Goal: Information Seeking & Learning: Understand process/instructions

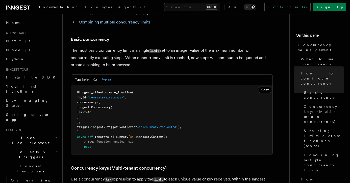
scroll to position [330, 0]
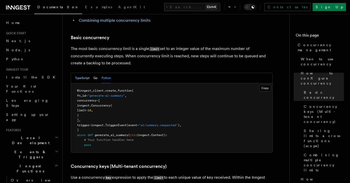
click at [82, 73] on button "TypeScript" at bounding box center [82, 78] width 14 height 10
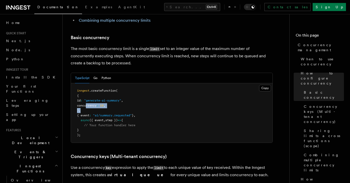
drag, startPoint x: 86, startPoint y: 88, endPoint x: 131, endPoint y: 90, distance: 45.5
click at [131, 90] on pre "inngest .createFunction ( { id : "generate-ai-summary" , concurrency : 10 , } ,…" at bounding box center [172, 112] width 202 height 59
click at [138, 83] on pre "inngest .createFunction ( { id : "generate-ai-summary" , concurrency : 10 , } ,…" at bounding box center [172, 112] width 202 height 59
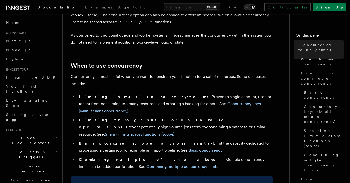
scroll to position [89, 0]
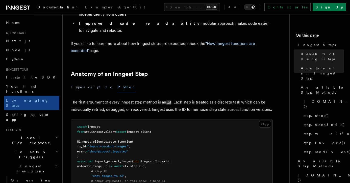
scroll to position [177, 0]
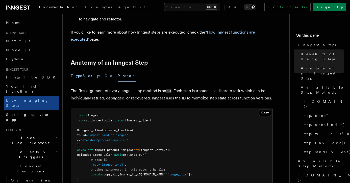
click at [79, 70] on button "TypeScript" at bounding box center [86, 75] width 30 height 11
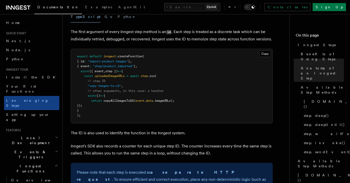
scroll to position [207, 0]
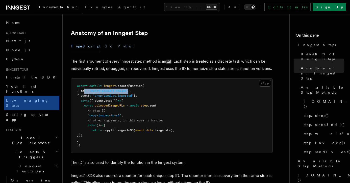
drag, startPoint x: 84, startPoint y: 64, endPoint x: 133, endPoint y: 63, distance: 49.0
click at [132, 89] on span "{ id : "import-product-images" } ," at bounding box center [104, 91] width 55 height 4
click at [144, 79] on pre "export default inngest .createFunction ( { id : "import-product-images" } , { e…" at bounding box center [172, 116] width 202 height 74
drag, startPoint x: 84, startPoint y: 65, endPoint x: 133, endPoint y: 64, distance: 48.8
click at [132, 89] on span "{ id : "import-product-images" } ," at bounding box center [104, 91] width 55 height 4
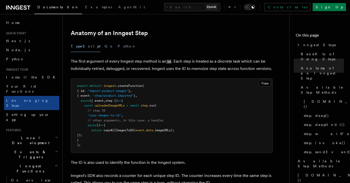
click at [116, 99] on span "step })" at bounding box center [111, 101] width 12 height 4
drag, startPoint x: 94, startPoint y: 88, endPoint x: 125, endPoint y: 87, distance: 31.1
click at [125, 87] on pre "export default inngest .createFunction ( { id : "import-product-images" } , { e…" at bounding box center [172, 116] width 202 height 74
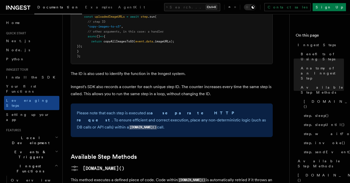
scroll to position [296, 0]
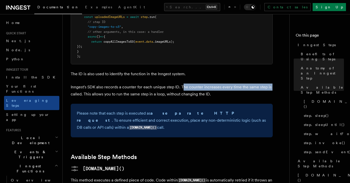
drag, startPoint x: 183, startPoint y: 59, endPoint x: 274, endPoint y: 62, distance: 91.8
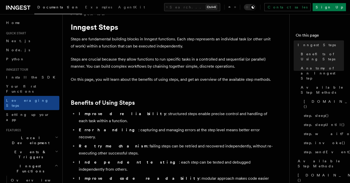
scroll to position [0, 0]
